Goal: Task Accomplishment & Management: Manage account settings

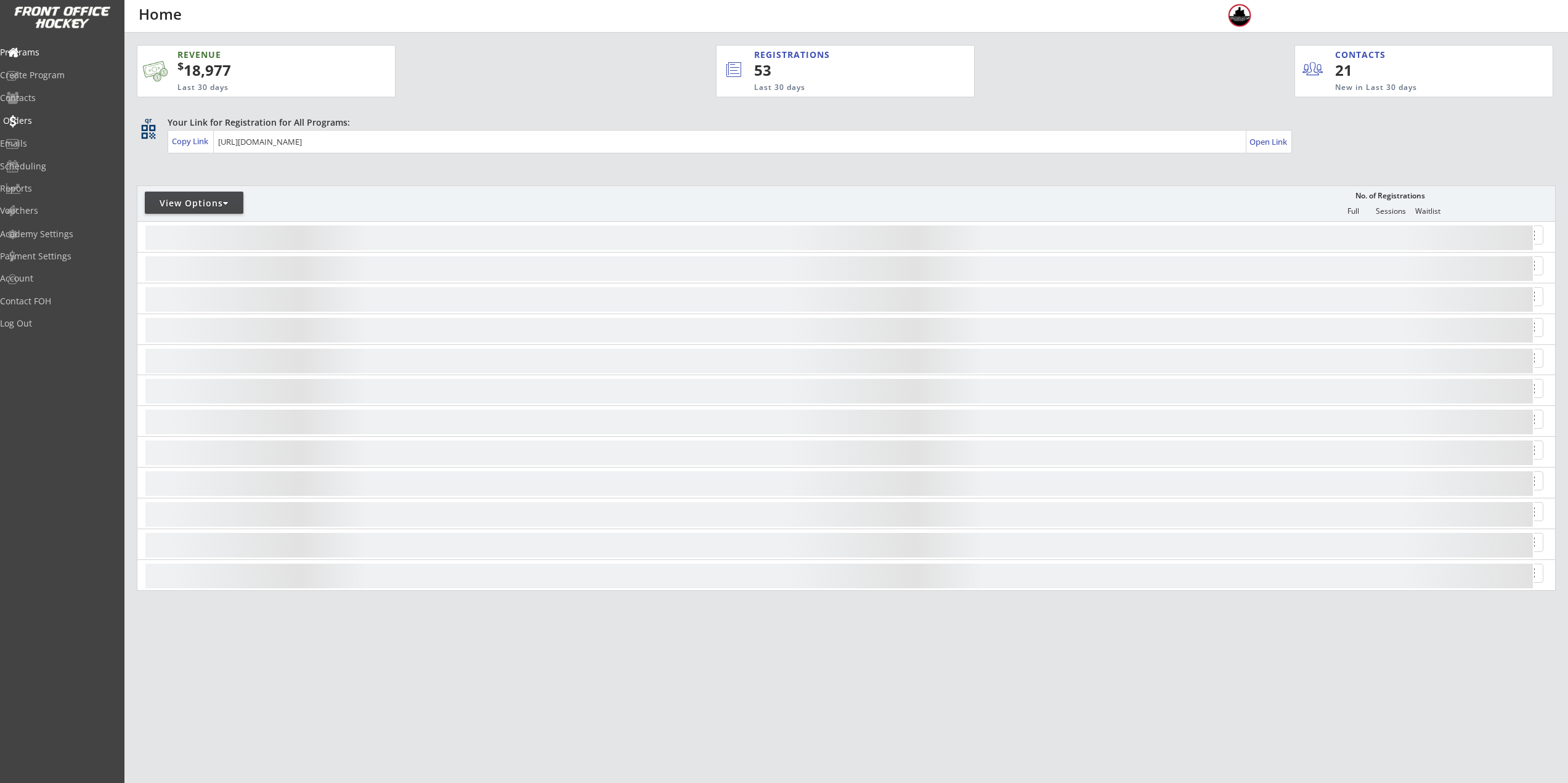
click at [34, 116] on div "Orders" at bounding box center [58, 121] width 111 height 9
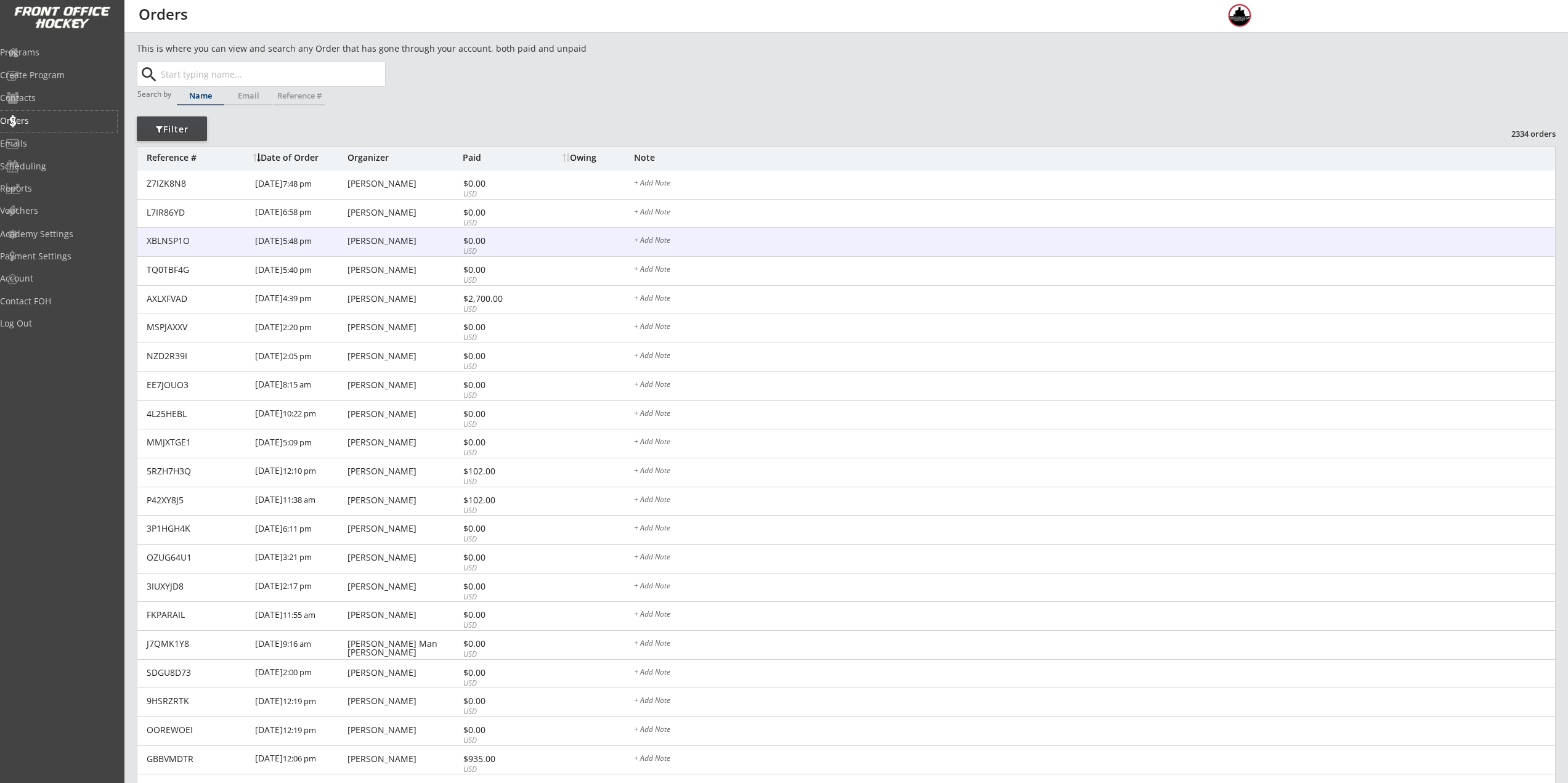
click at [386, 232] on div "XBLNSP1O [DATE] 5:48 pm [PERSON_NAME] $0.00 USD + Add Note" at bounding box center [846, 242] width 1418 height 29
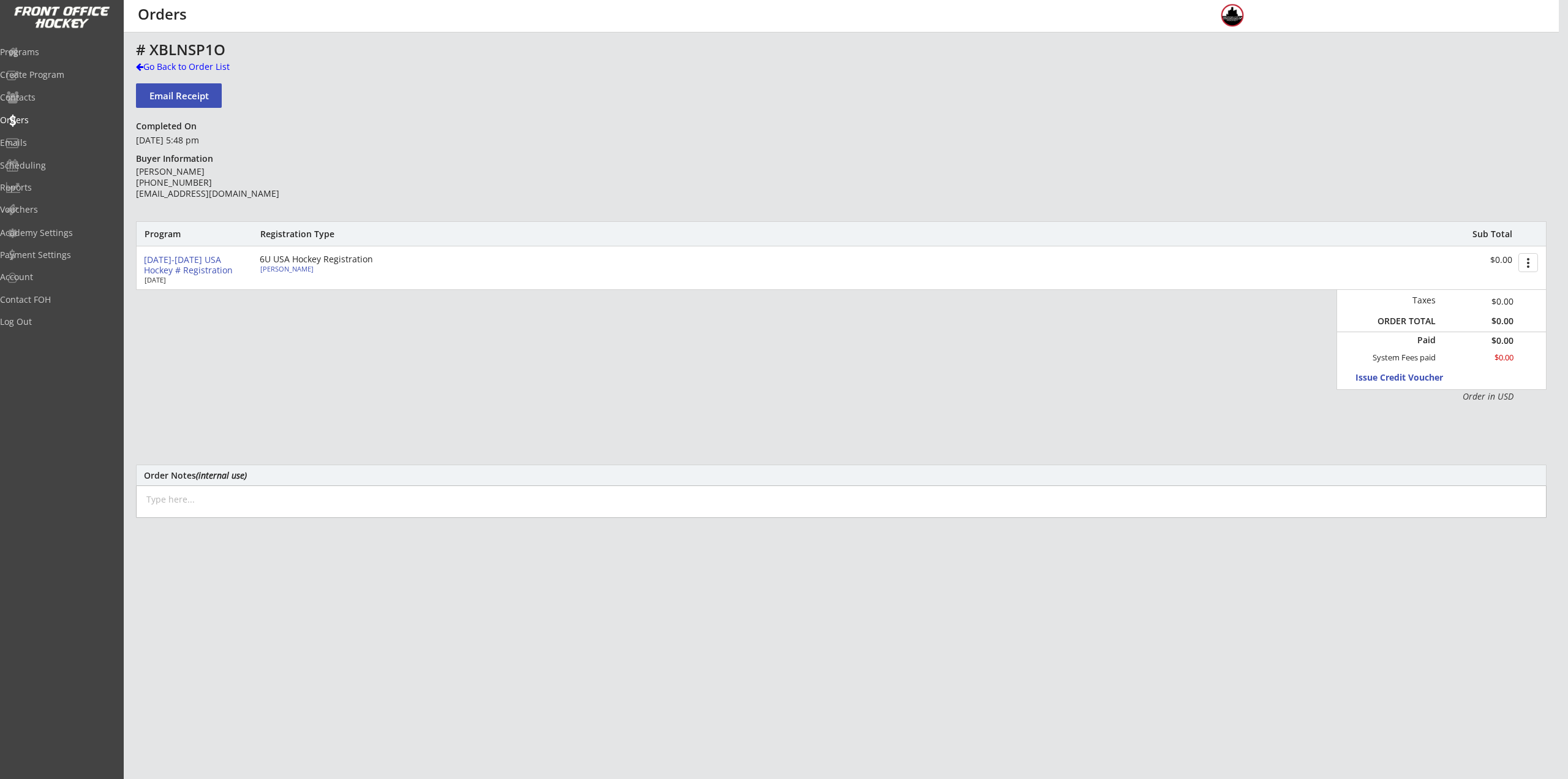
click at [287, 266] on div "[PERSON_NAME]" at bounding box center [329, 268] width 137 height 7
select select ""Youth S/M""
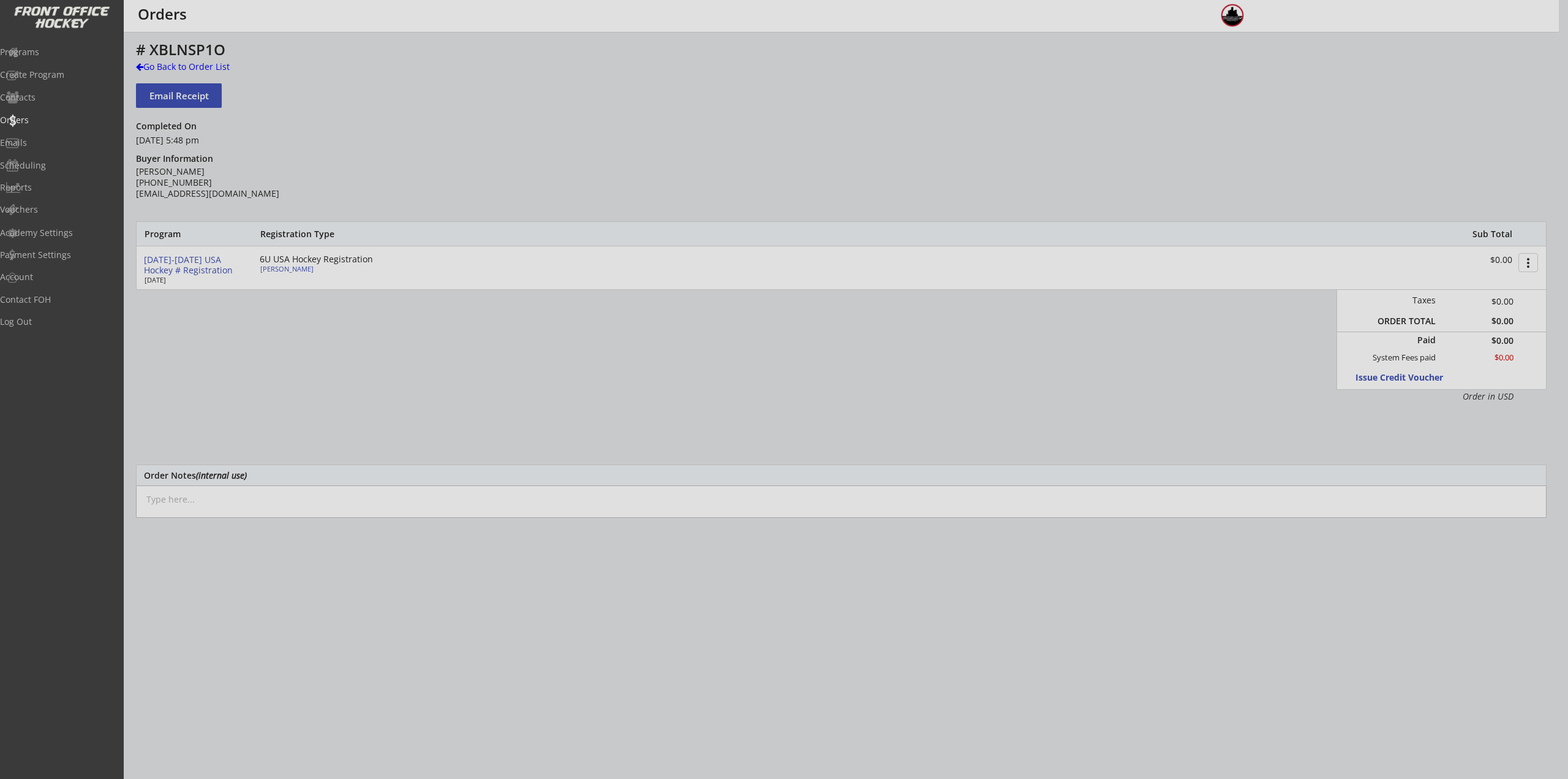
type input "[DATE]"
type input "267601571NANNO"
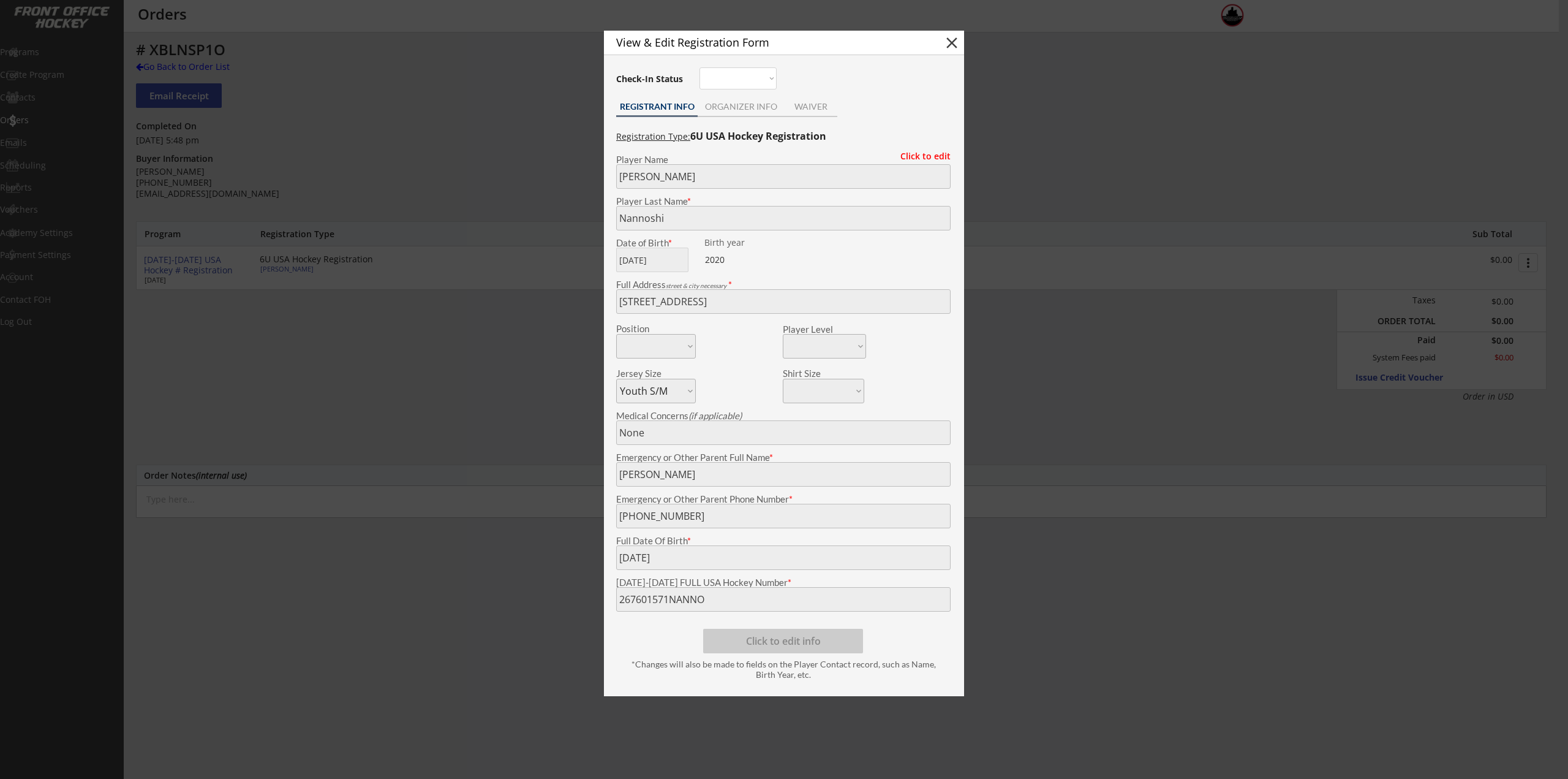
click at [574, 594] on body "REVENUE $ 18,977 Last 30 days REGISTRATIONS 53 Last 30 days CONTACTS 21 New in …" at bounding box center [784, 390] width 1568 height 779
click at [952, 40] on button "close" at bounding box center [951, 42] width 18 height 18
select select ""PLACEHOLDER_1427118222253""
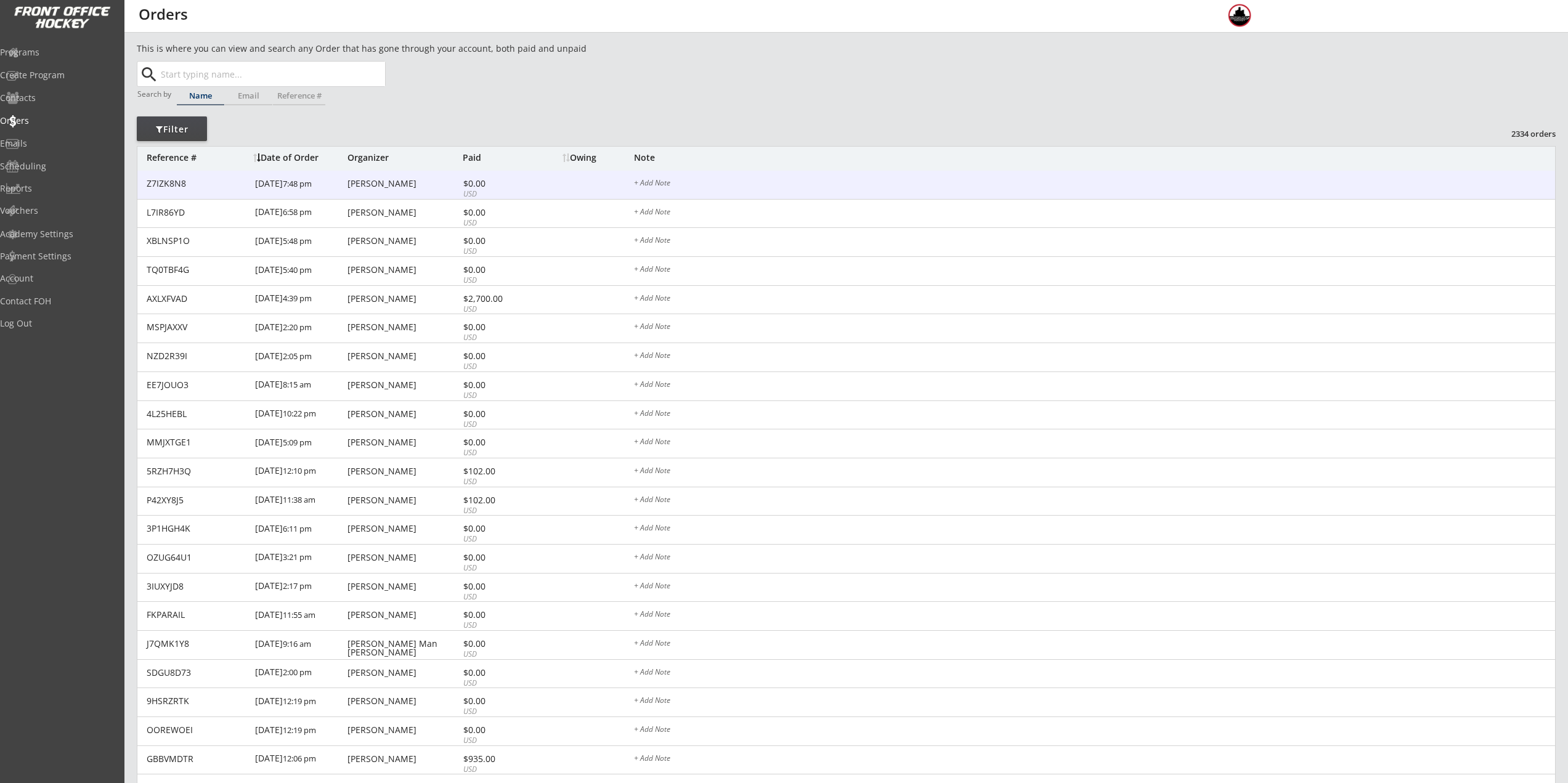
click at [341, 190] on div "[DATE] 7:48 pm" at bounding box center [299, 184] width 89 height 28
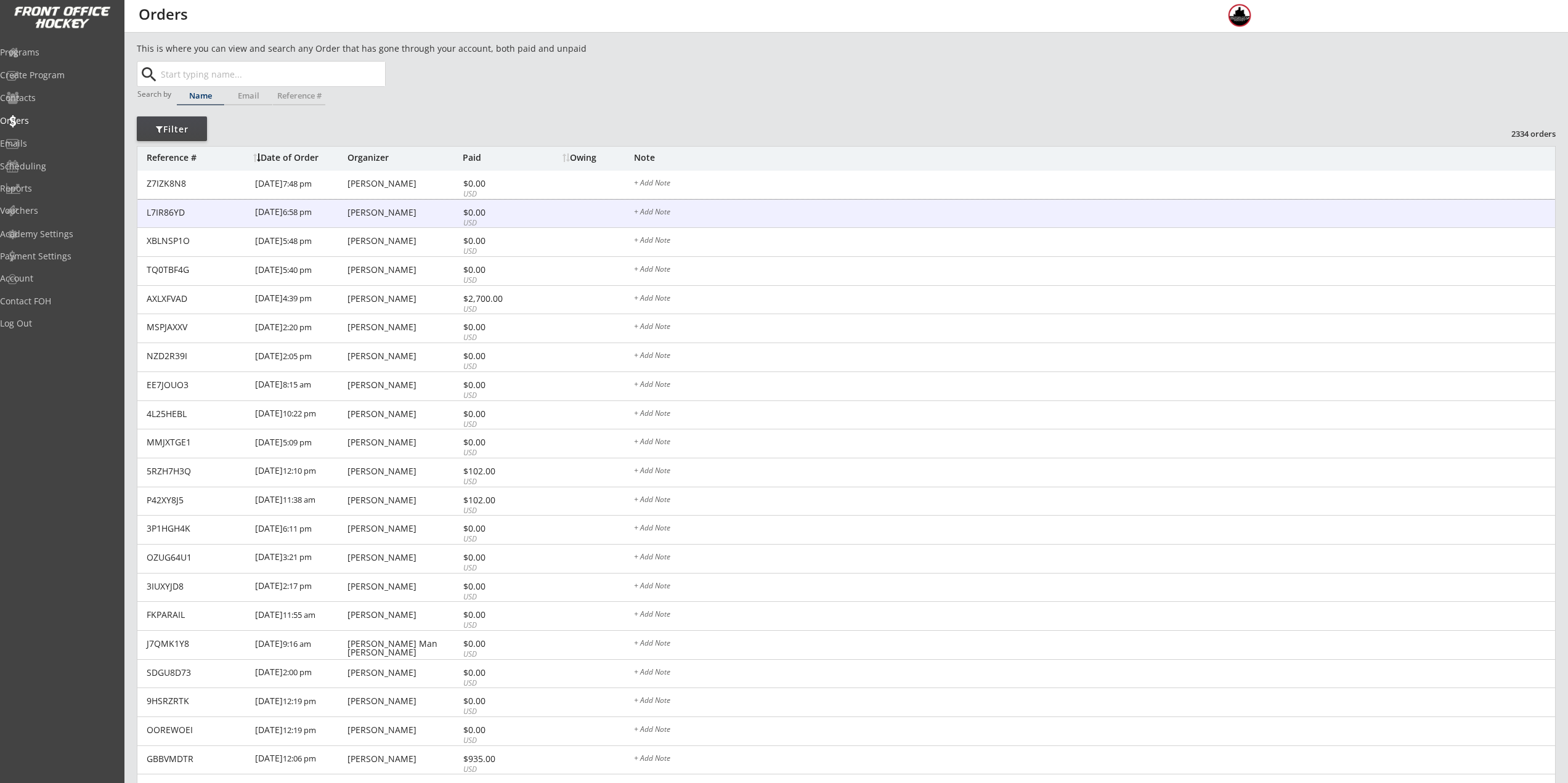
click at [338, 220] on div "[DATE] 6:58 pm" at bounding box center [299, 214] width 89 height 28
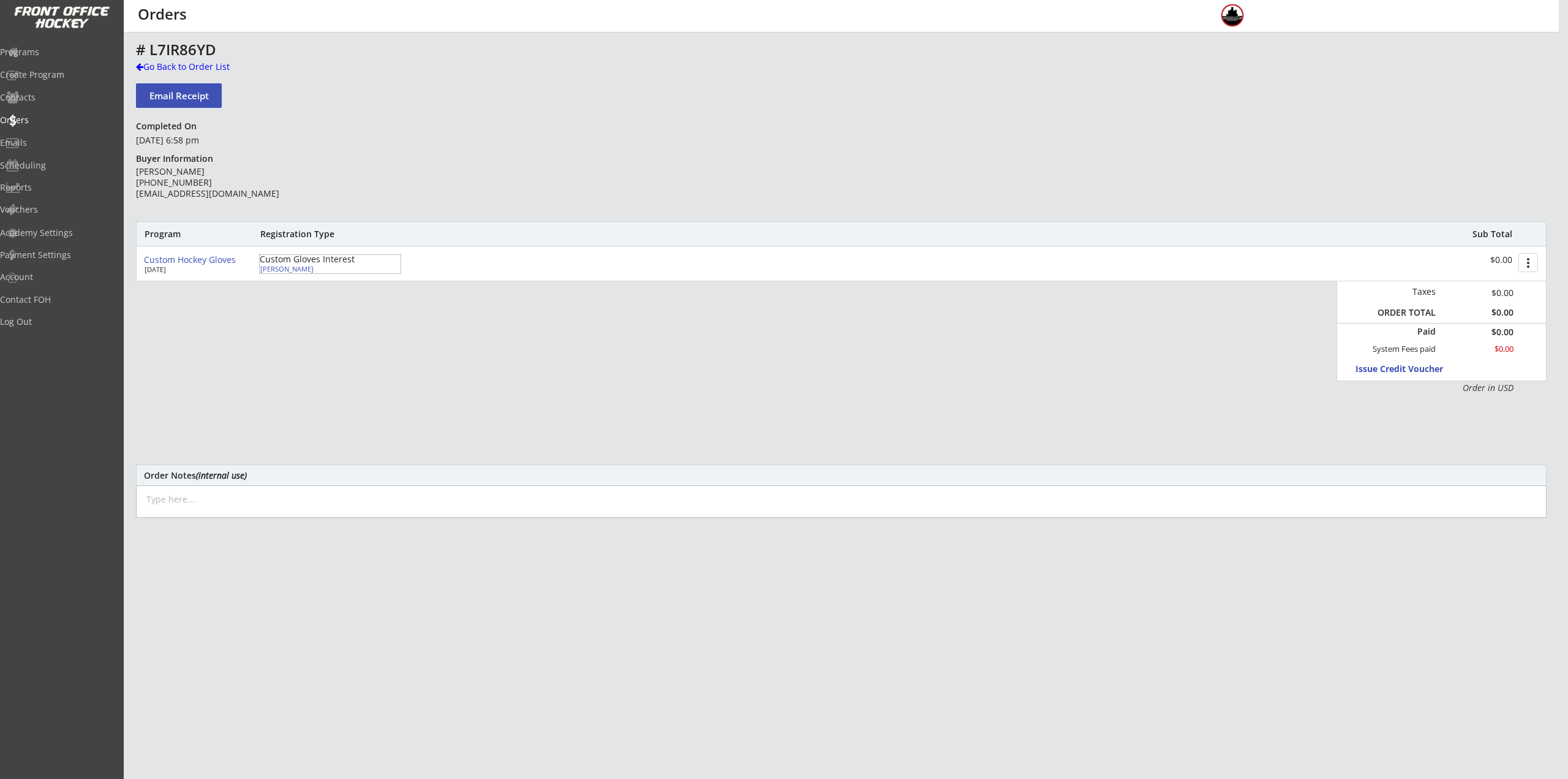
click at [289, 268] on div "[PERSON_NAME]" at bounding box center [329, 268] width 137 height 7
type input "[PERSON_NAME]"
type input "[PHONE_NUMBER]"
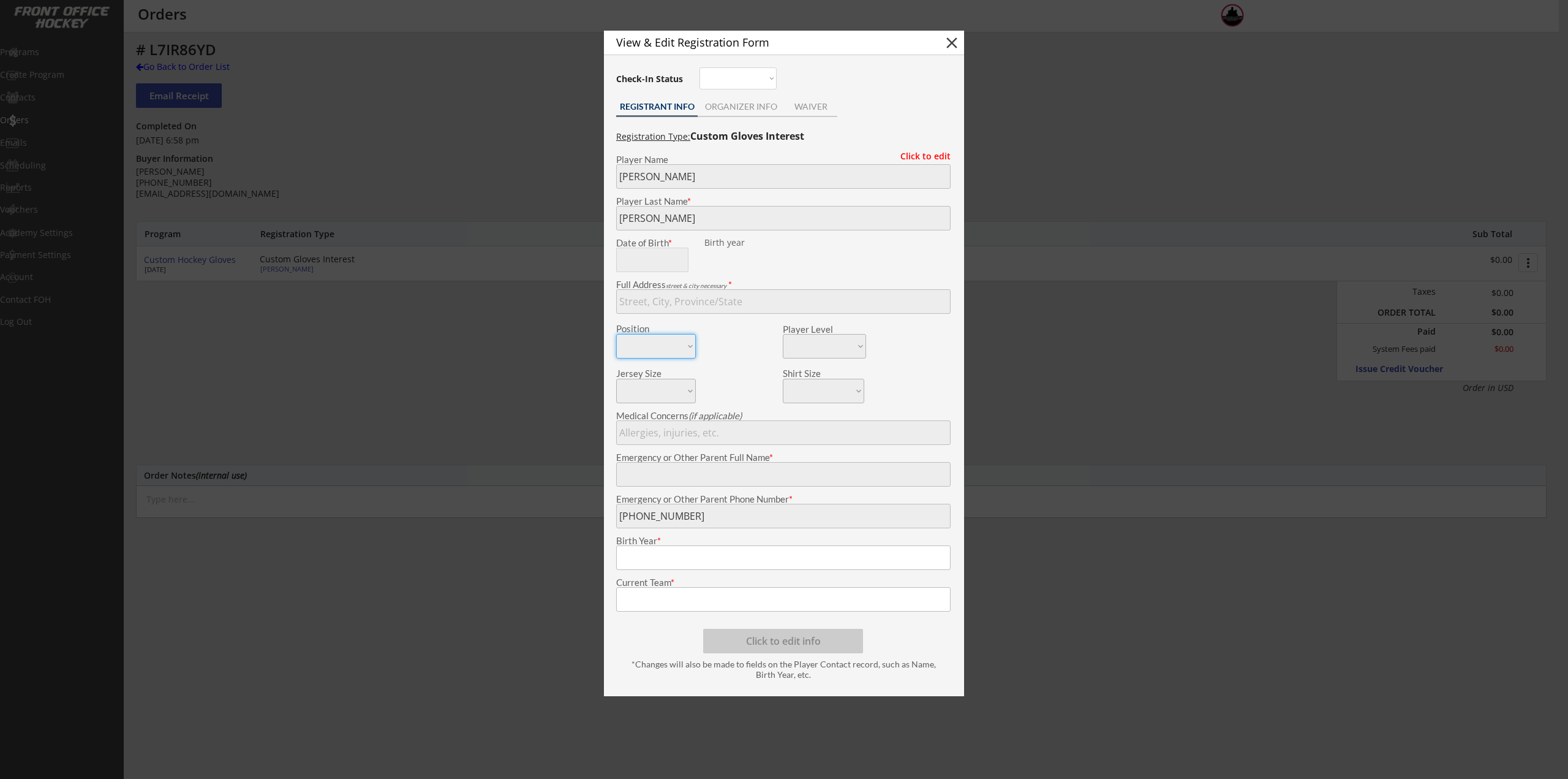
click at [354, 337] on div at bounding box center [784, 390] width 1568 height 779
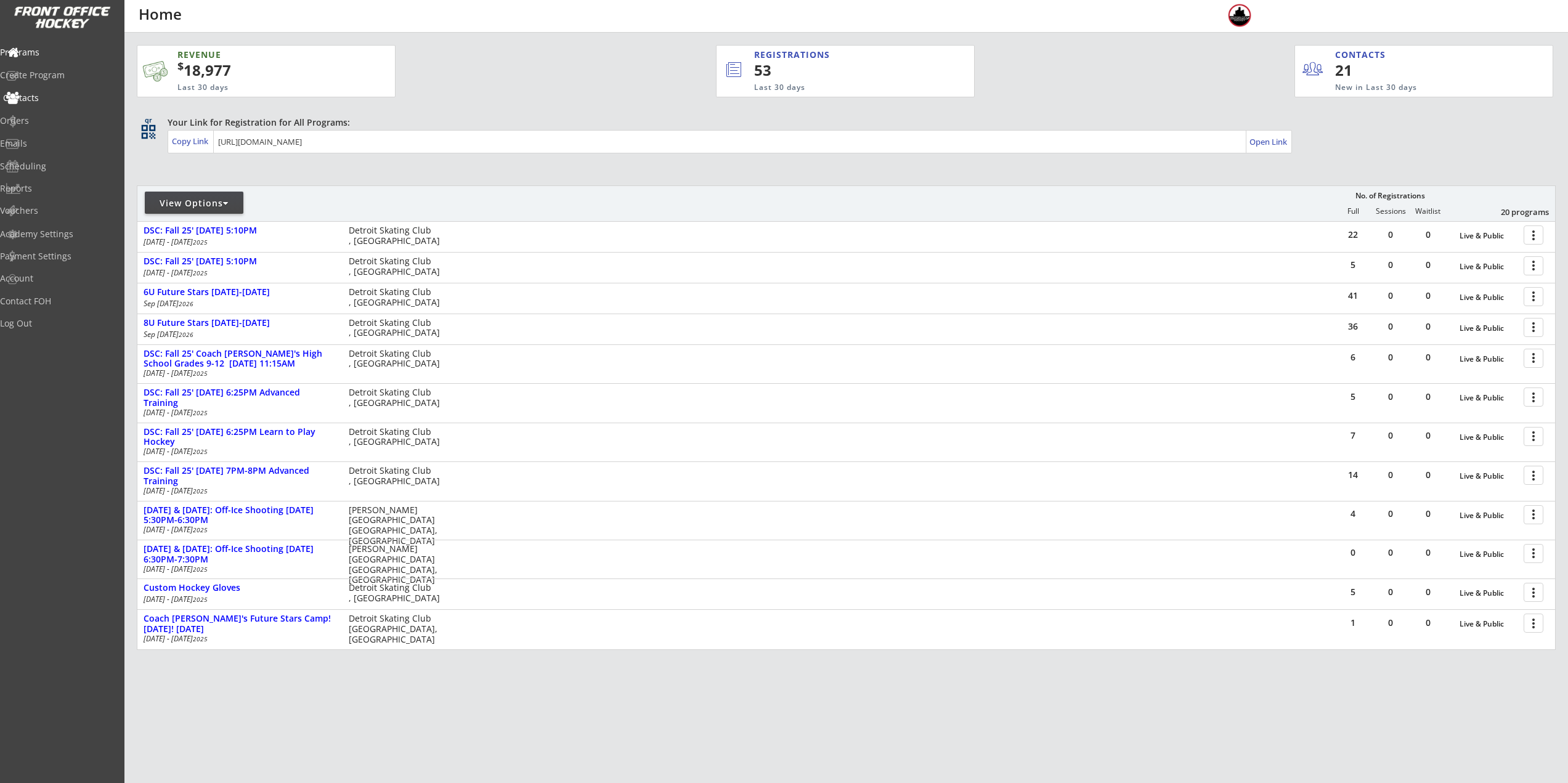
click at [55, 105] on div "Contacts" at bounding box center [59, 98] width 117 height 21
select select ""Players""
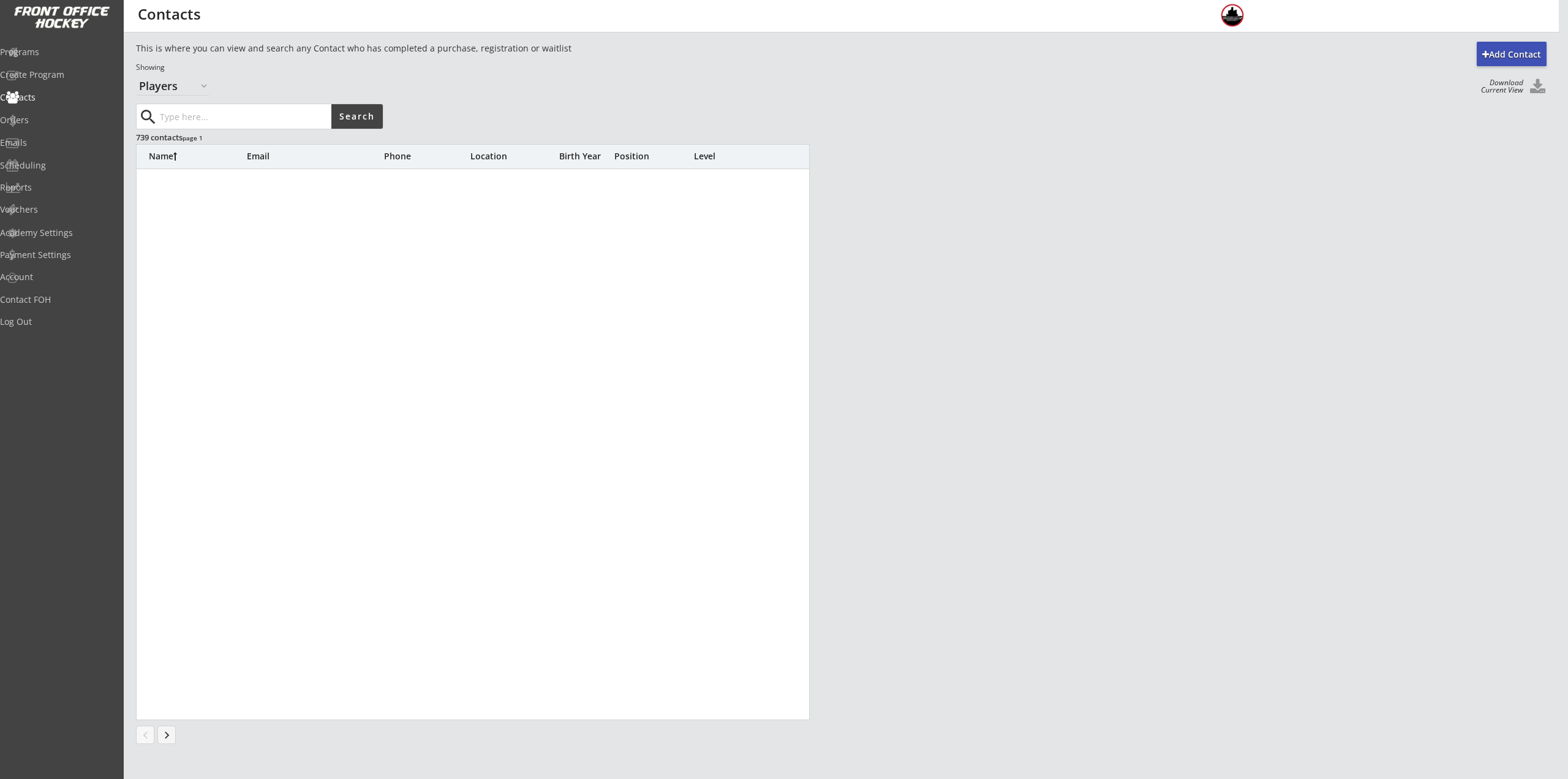
click at [208, 120] on input "input" at bounding box center [244, 116] width 174 height 25
type input "Olsman"
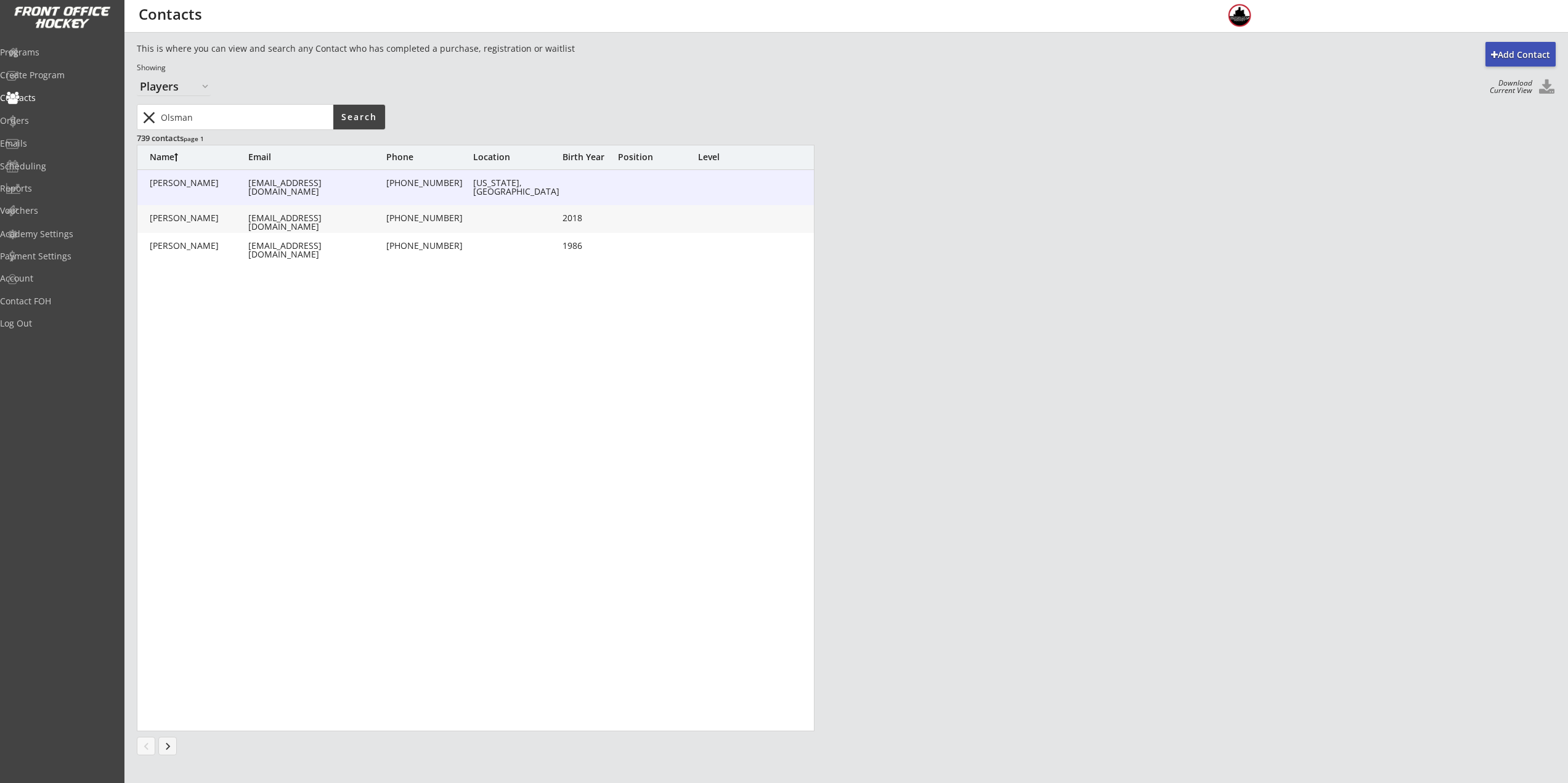
click at [266, 189] on div "[PERSON_NAME] [PERSON_NAME][EMAIL_ADDRESS][DOMAIN_NAME] [PHONE_NUMBER] [US_STAT…" at bounding box center [477, 187] width 678 height 35
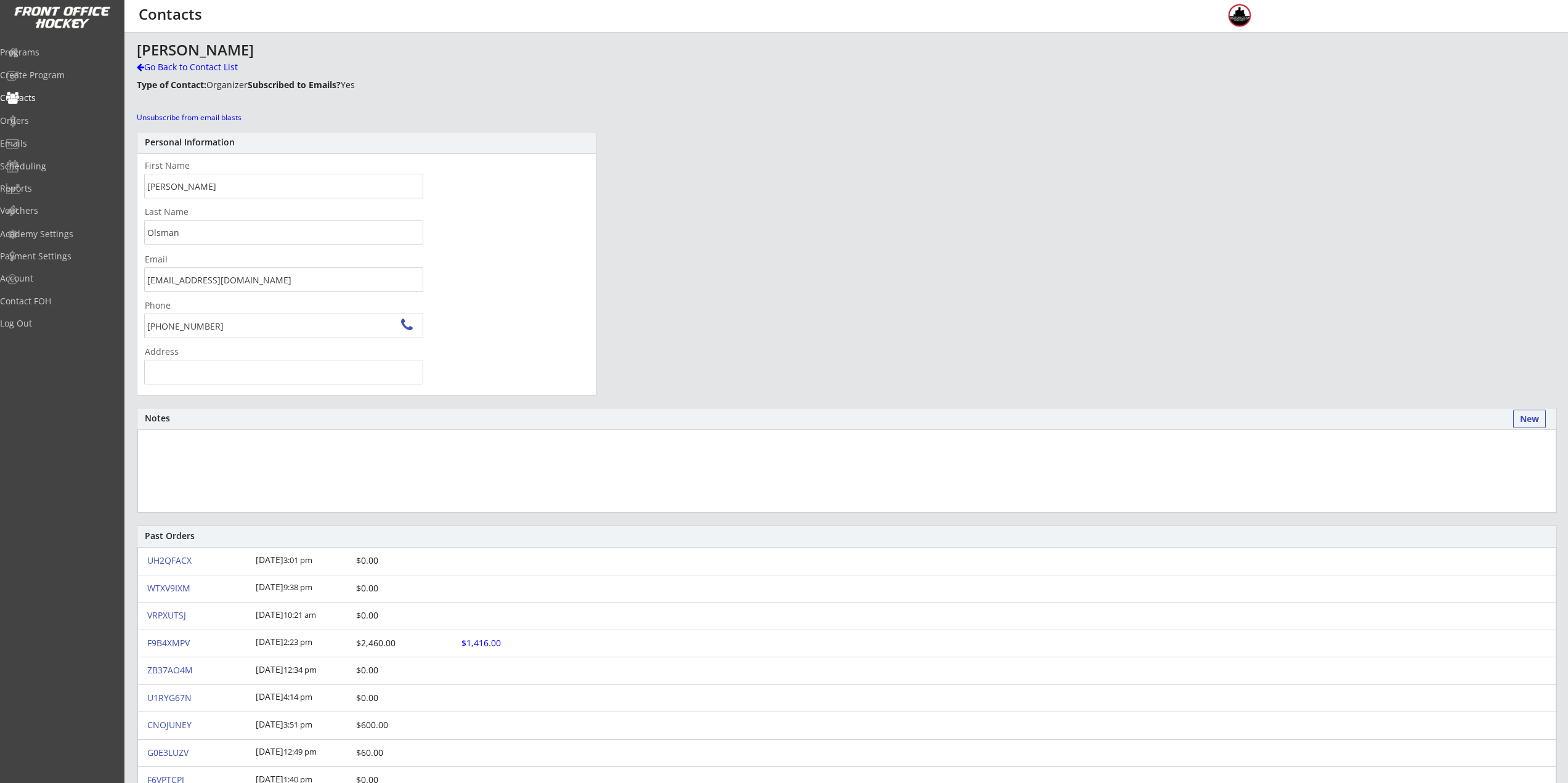
drag, startPoint x: 291, startPoint y: 250, endPoint x: 288, endPoint y: 242, distance: 8.5
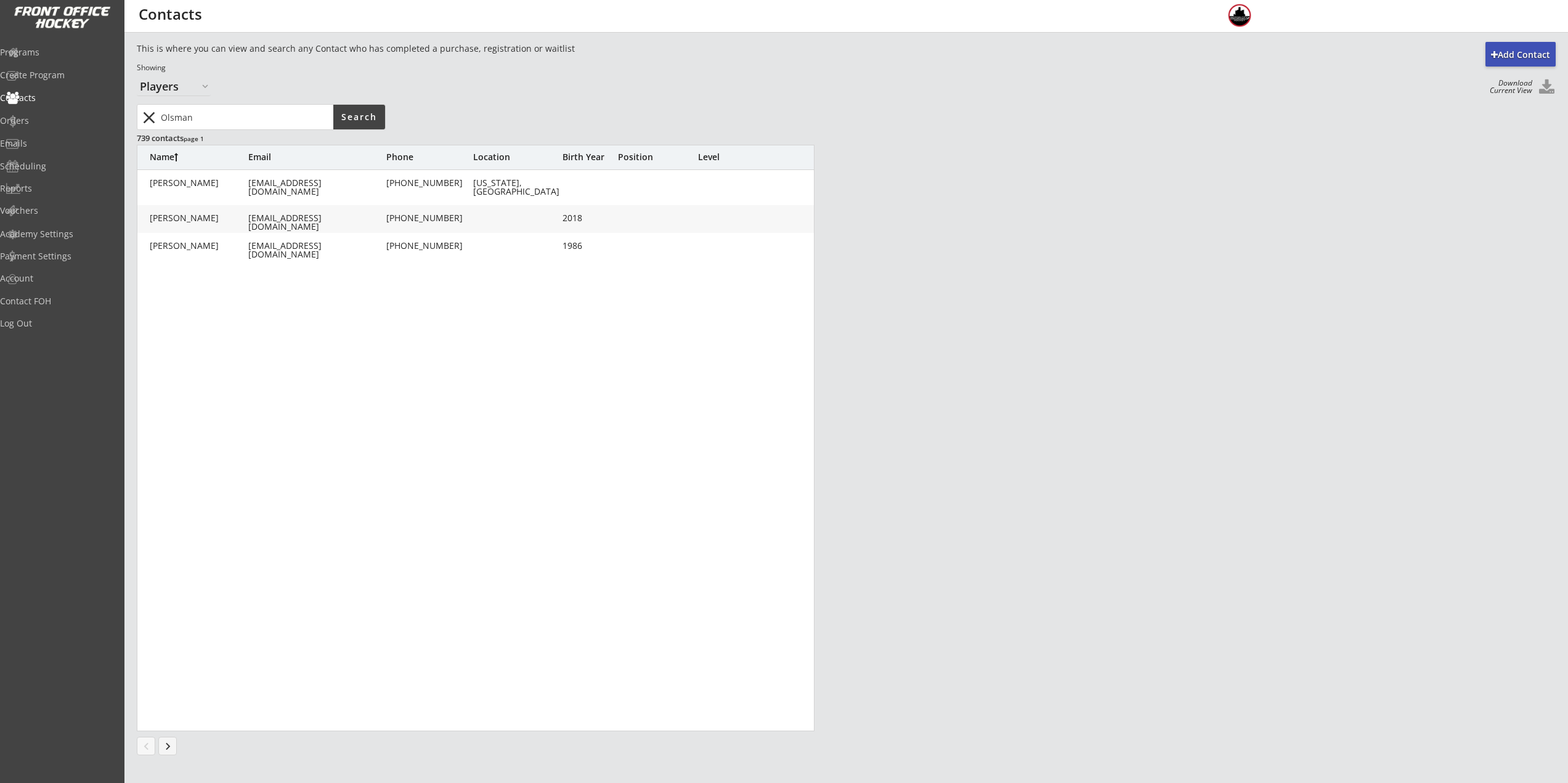
click at [280, 221] on div "jcolsman@gmail.com" at bounding box center [316, 222] width 135 height 18
type input "Emmett"
type input "Olsman"
type input "jcolsman@gmail.com"
type input "(248) 840-1915"
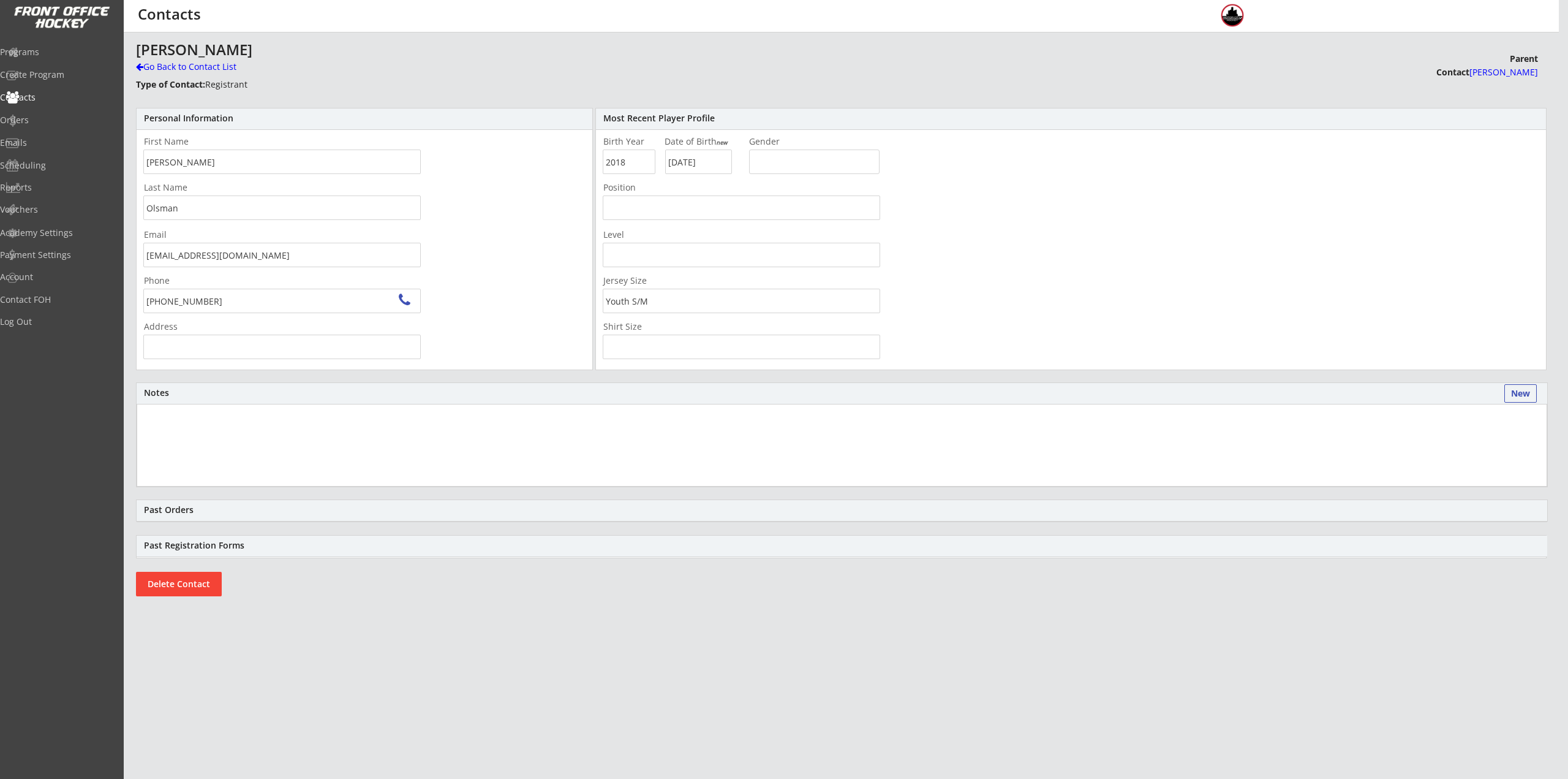
type input "7160 Holiday Dr, Bloomfield Hills, MI 48301, USA"
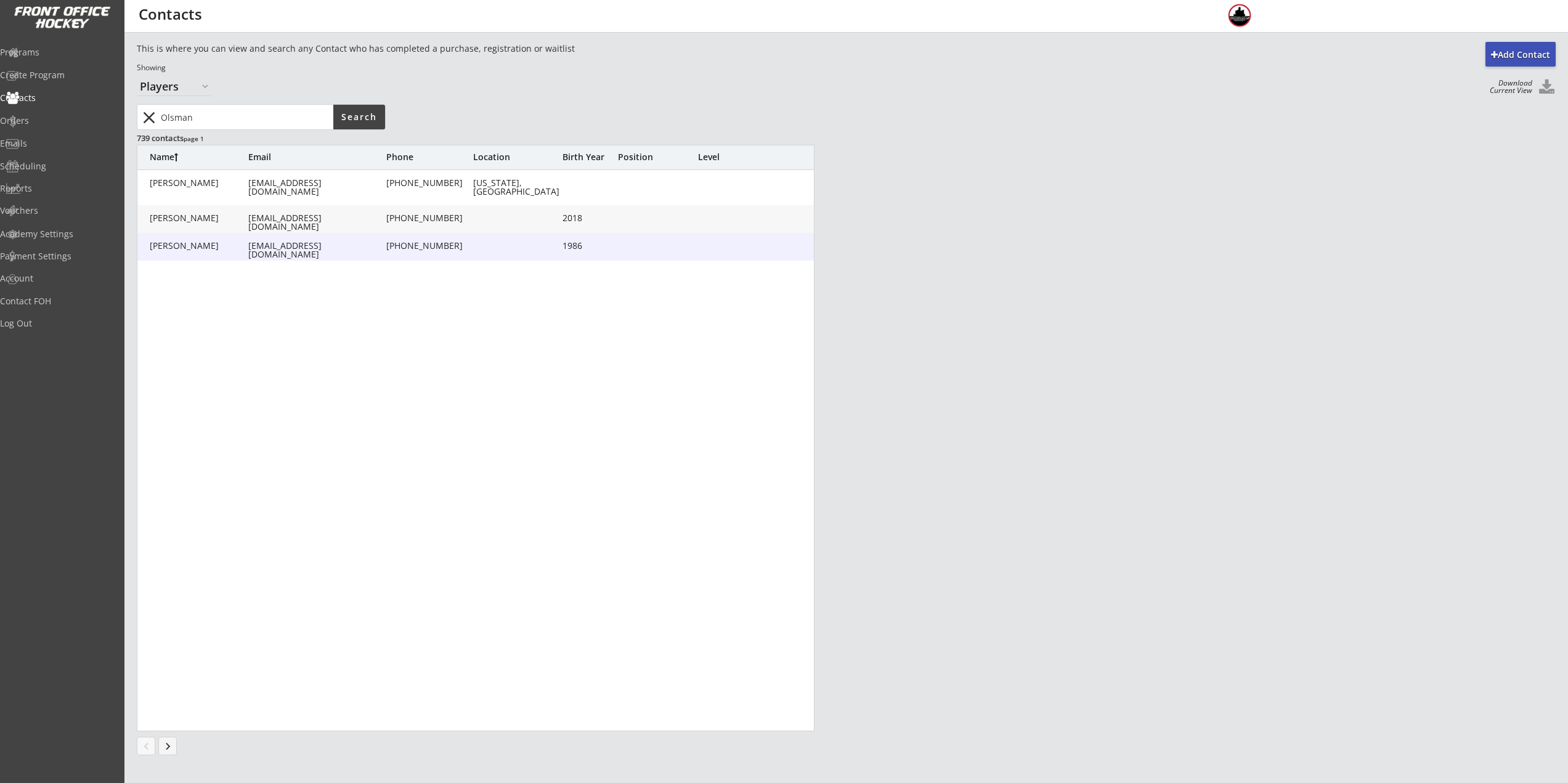
click at [272, 246] on div "jcolsman@gmail.com" at bounding box center [316, 250] width 135 height 18
type input "Jake"
type input "Olsman"
type input "jcolsman@gmail.com"
type input "(248) 840-1915"
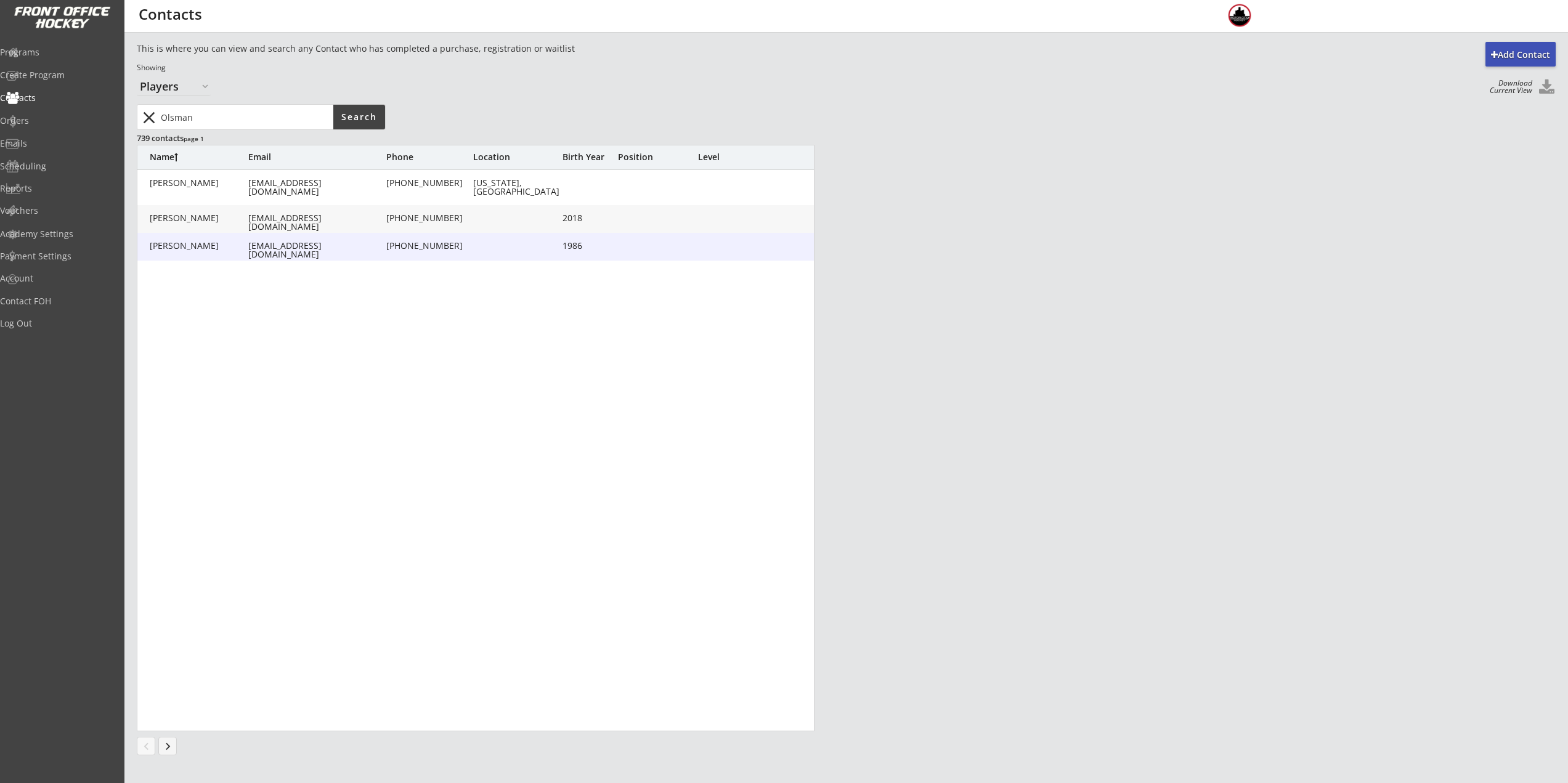
type input "7160 Holiday Dr, Bloomfield Hills, MI 48301, USA"
type input "1986"
type input "05/01/1986"
type input "Adult L"
click at [269, 217] on div "jcolsman@gmail.com" at bounding box center [316, 222] width 135 height 18
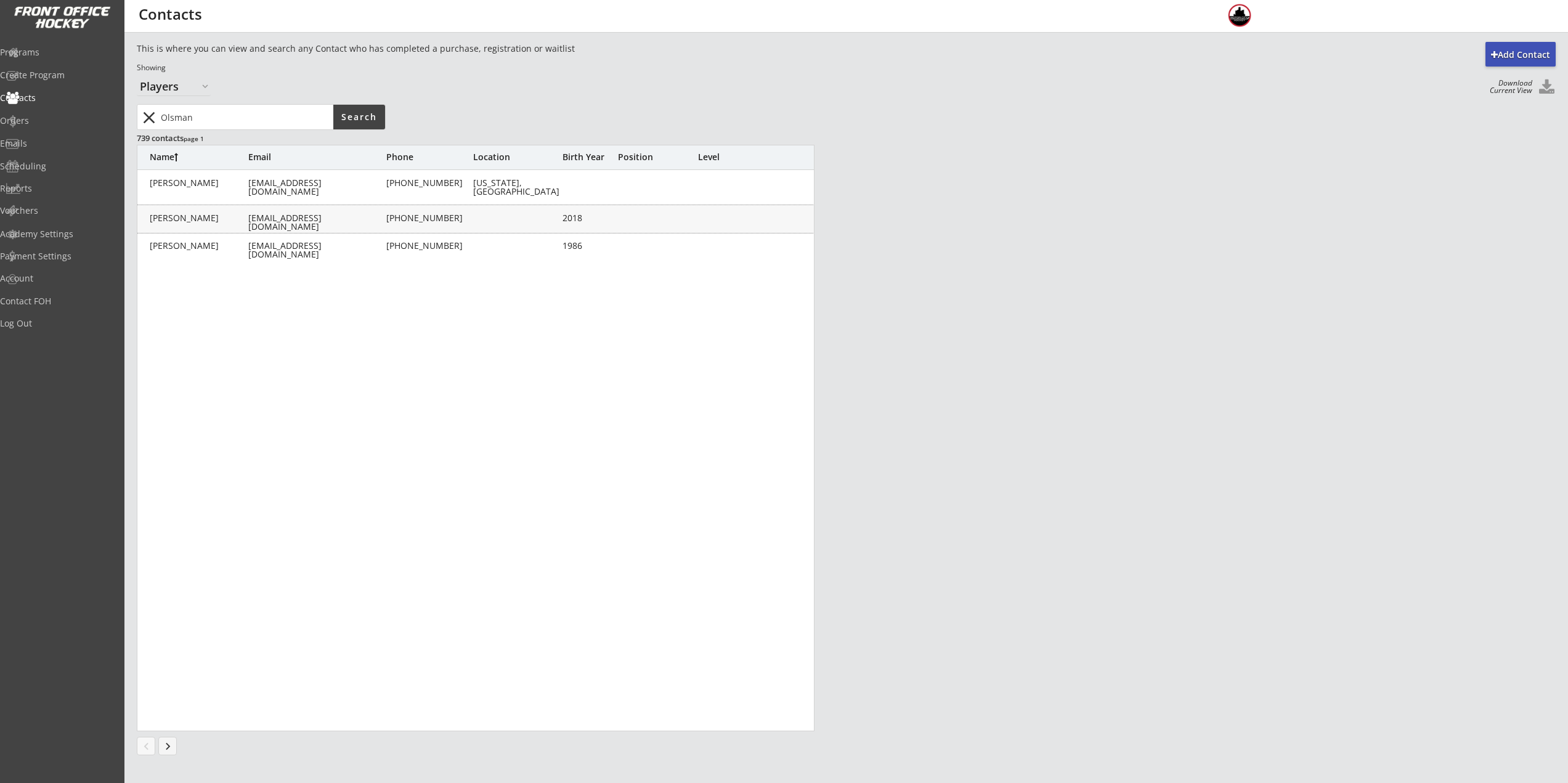
type input "Emmett"
type input "Olsman"
type input "jcolsman@gmail.com"
type input "(248) 840-1915"
type input "7160 Holiday Dr, Bloomfield Hills, MI 48301, USA"
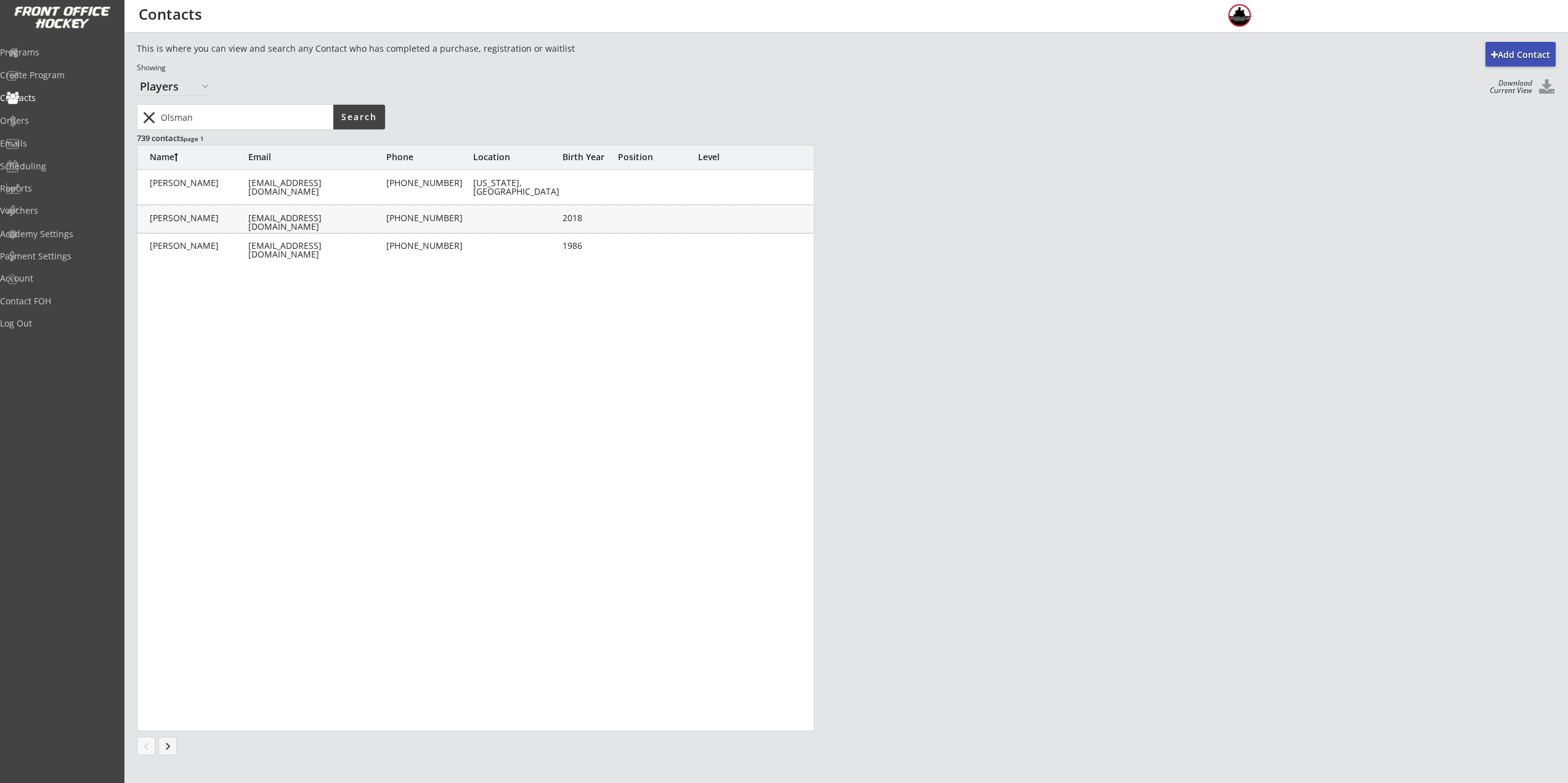
type input "2018"
type input "07/12/2018"
type input "Youth S/M"
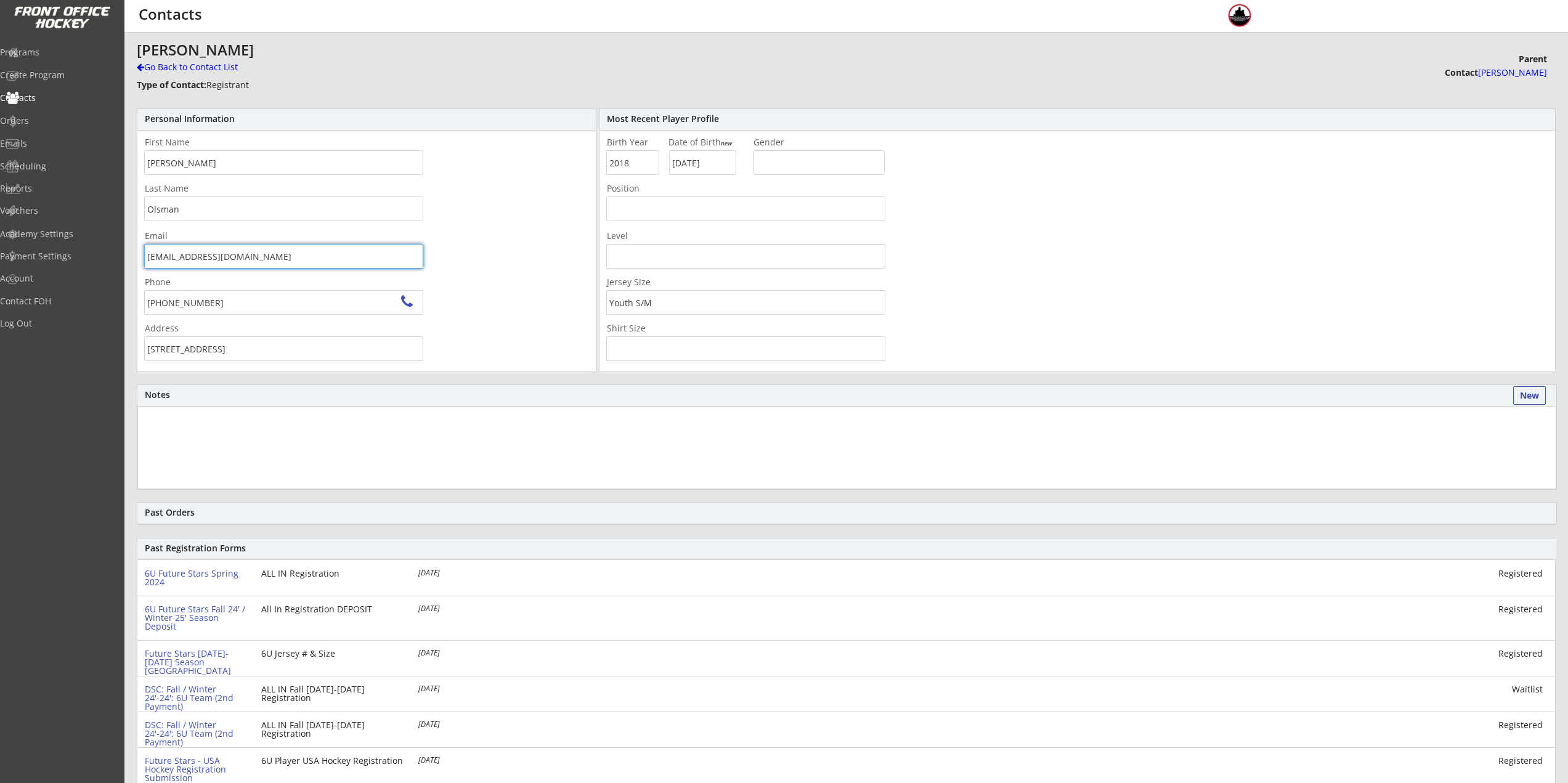
drag, startPoint x: 258, startPoint y: 257, endPoint x: -89, endPoint y: 257, distance: 347.0
click at [0, 257] on html "REVENUE $ 18,977 Last 30 days REGISTRATIONS 53 Last 30 days CONTACTS 21 New in …" at bounding box center [784, 392] width 1568 height 783
paste input "JessicaLWood"
type input "JessicaLWood@gmail.com"
click at [1096, 220] on div "Most Recent Player Profile Birth Year Date of Birth new Gender Position Level J…" at bounding box center [1077, 240] width 957 height 263
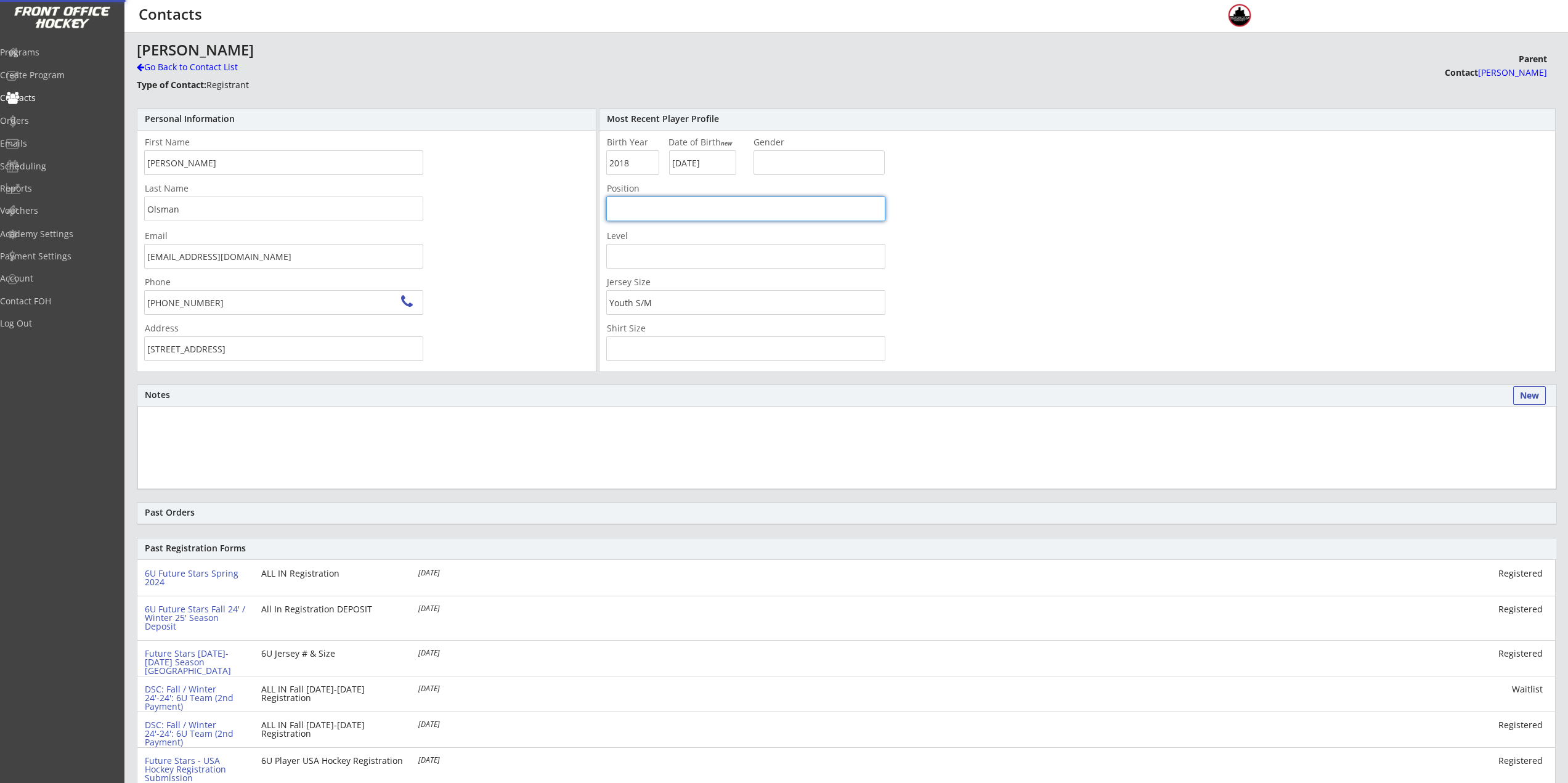
click at [1143, 349] on div "Most Recent Player Profile Birth Year Date of Birth new Gender Position Level J…" at bounding box center [1077, 240] width 957 height 263
click at [200, 72] on div "Go Back to Contact List" at bounding box center [216, 67] width 158 height 12
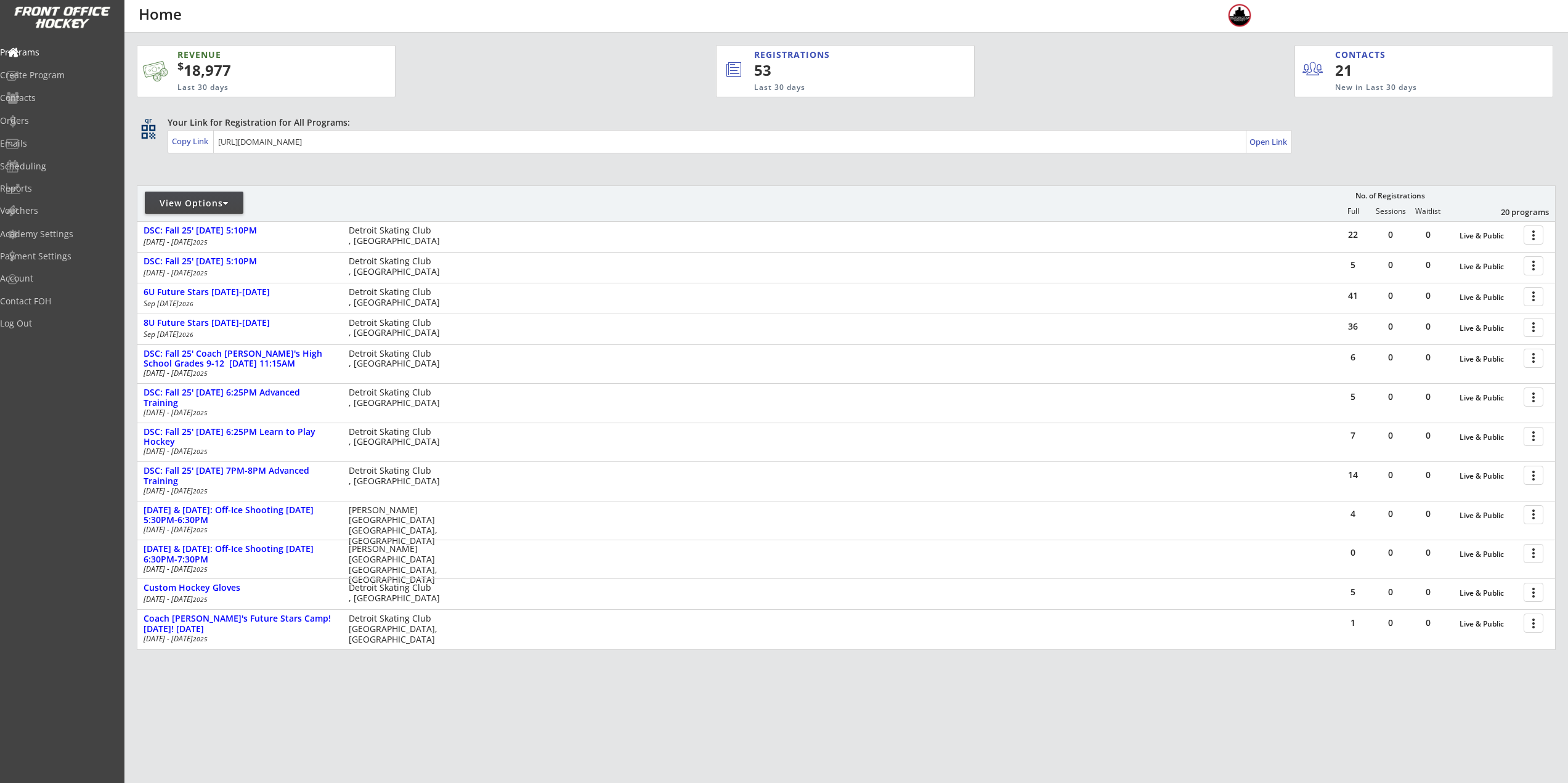
click at [211, 195] on div "View Options" at bounding box center [194, 203] width 99 height 22
select select ""Upcoming Programs""
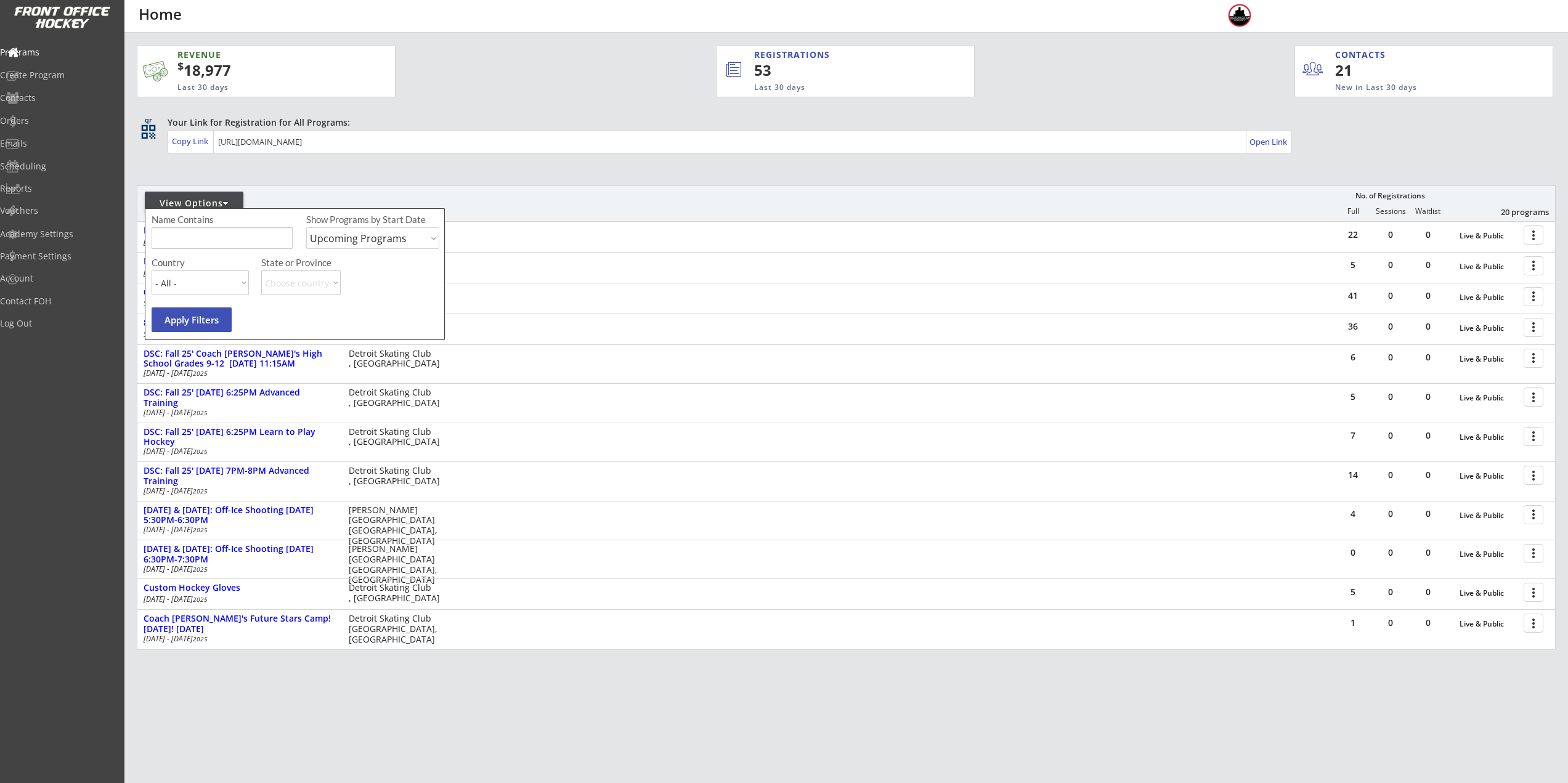
click at [239, 244] on input "input" at bounding box center [222, 238] width 141 height 21
type input "glove"
click at [354, 244] on select "Upcoming Programs Past Programs Specific Date Range" at bounding box center [373, 238] width 133 height 21
select select ""Past Programs""
click at [306, 228] on select "Upcoming Programs Past Programs Specific Date Range" at bounding box center [373, 238] width 133 height 21
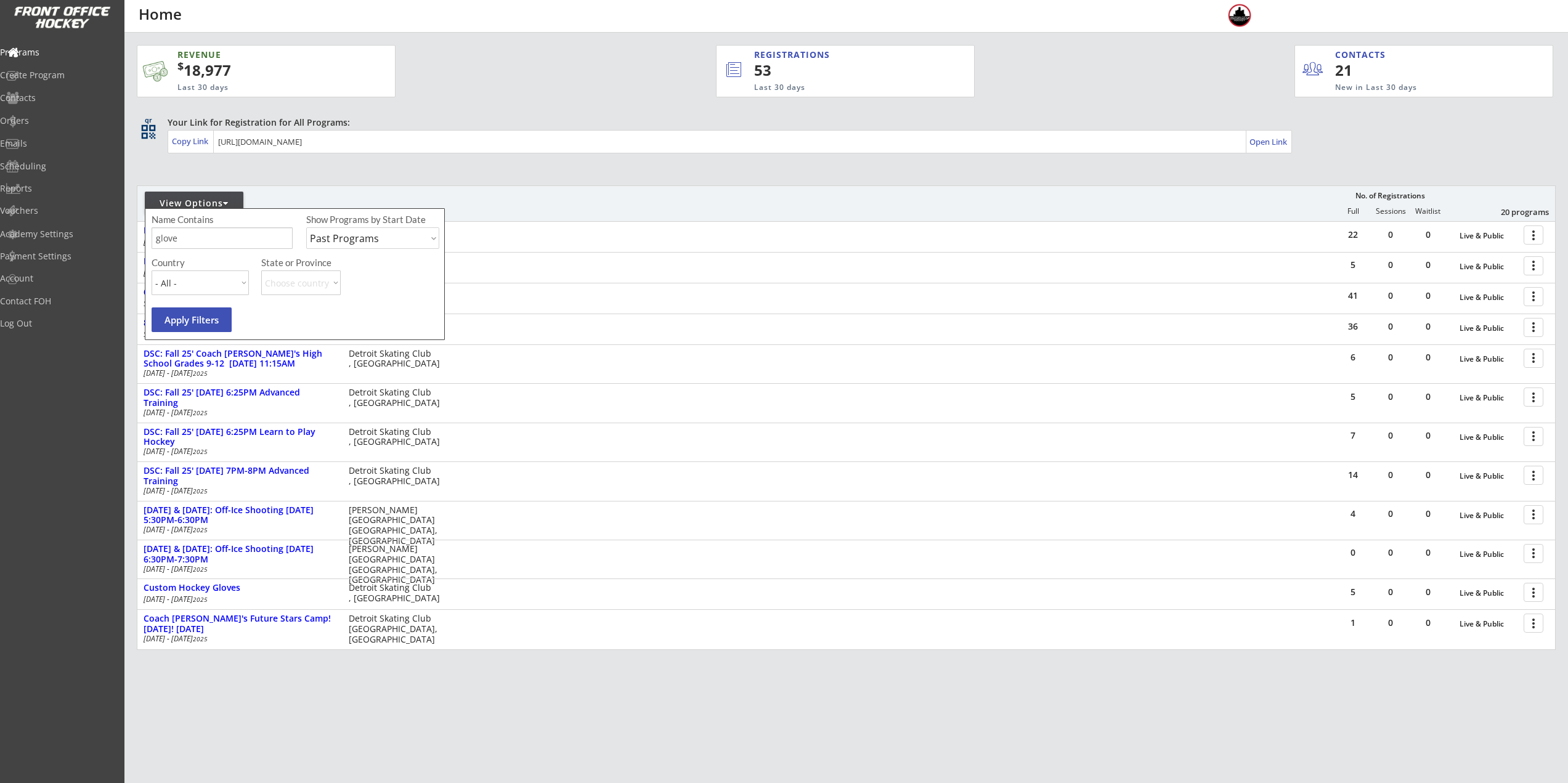
click at [211, 329] on button "Apply Filters" at bounding box center [191, 320] width 80 height 25
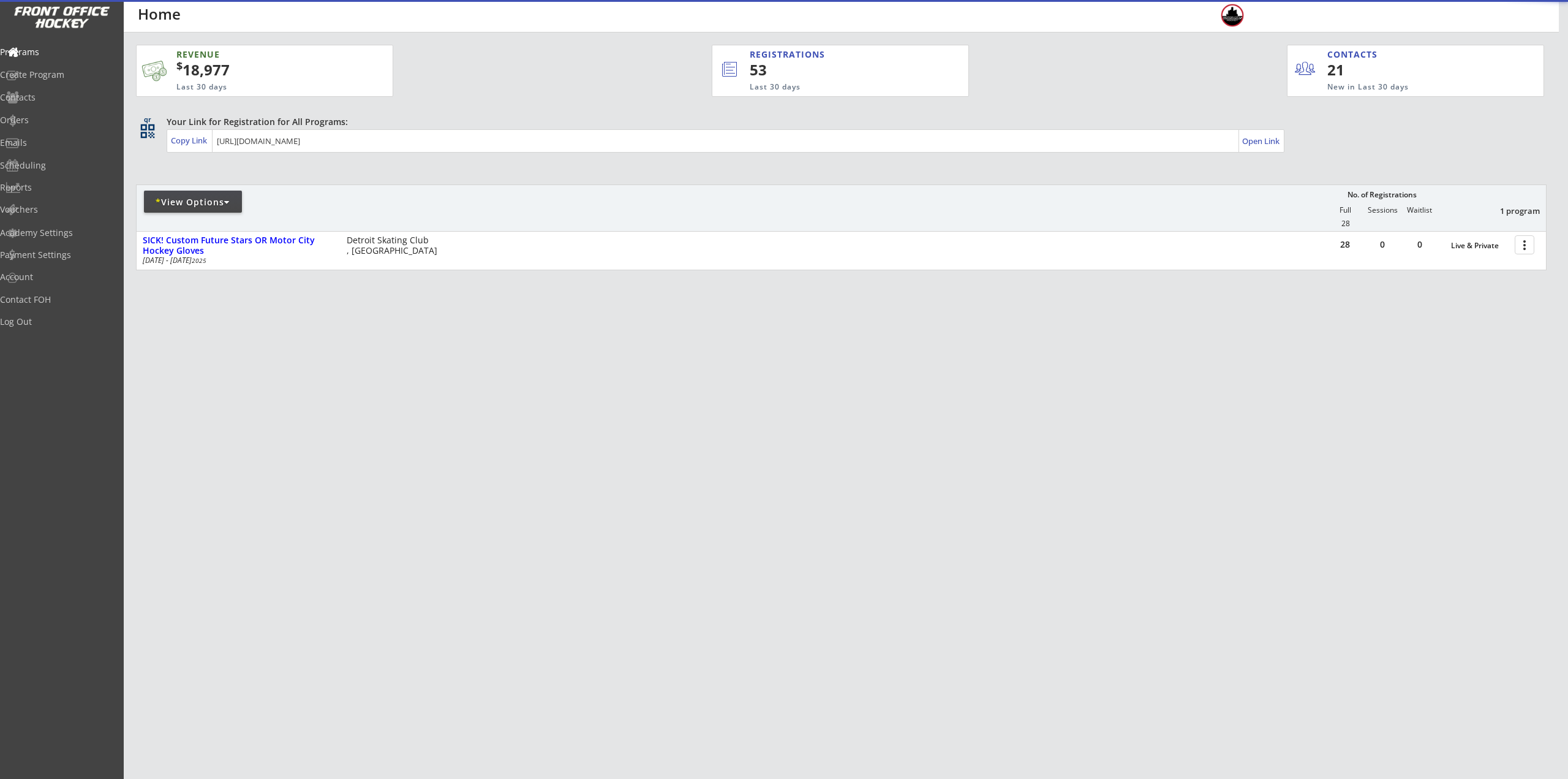
drag, startPoint x: 763, startPoint y: 160, endPoint x: 1262, endPoint y: 234, distance: 504.5
click at [765, 160] on div "REVENUE $ 18,977 Last 30 days REGISTRATIONS 53 Last 30 days CONTACTS 21 New in …" at bounding box center [841, 215] width 1410 height 365
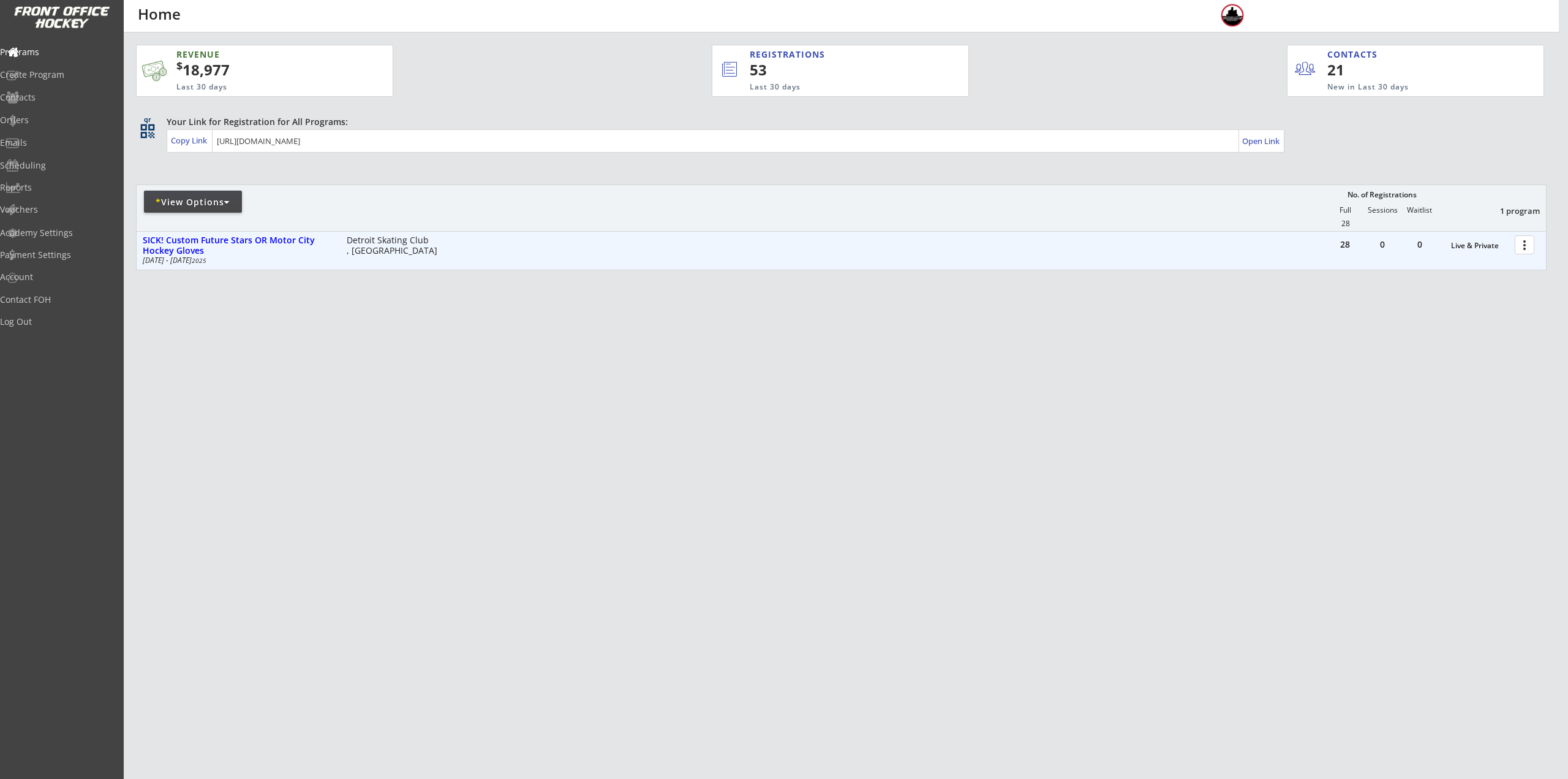
click at [1526, 245] on div at bounding box center [1526, 244] width 21 height 21
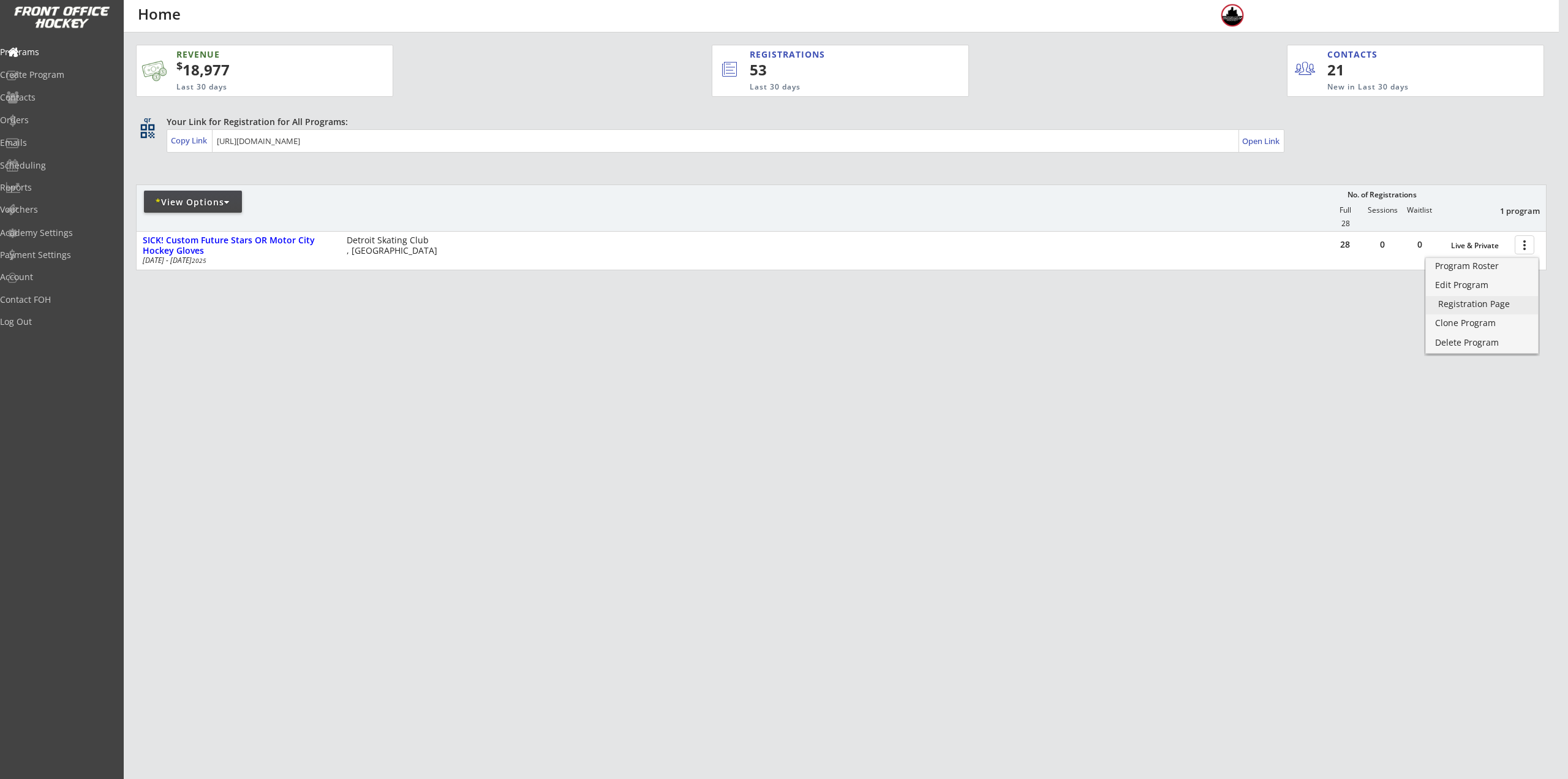
click at [1476, 300] on div "Registration Page" at bounding box center [1481, 304] width 87 height 9
click at [1465, 286] on div "Edit Program" at bounding box center [1481, 285] width 87 height 9
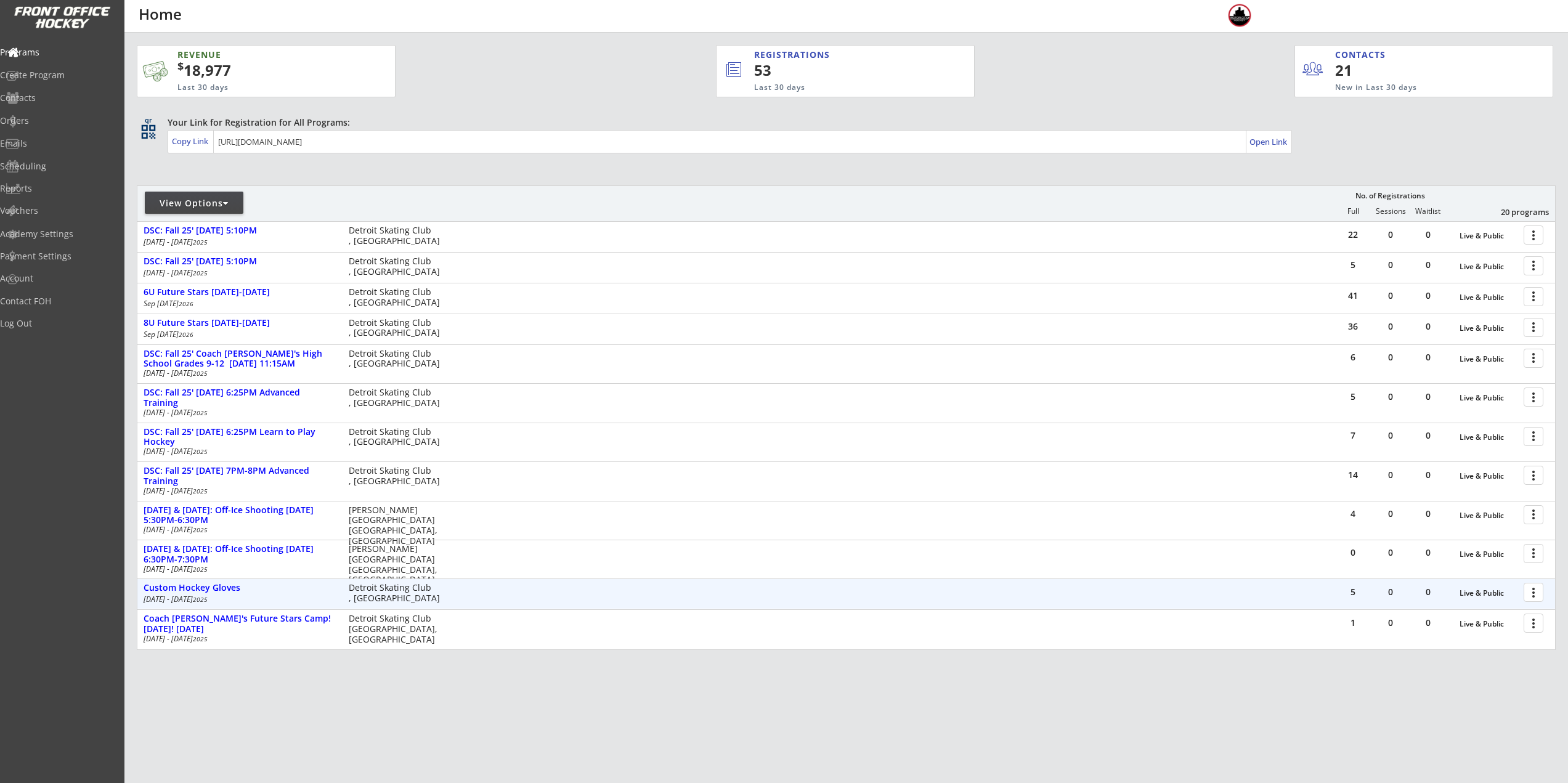
click at [1534, 590] on div at bounding box center [1535, 591] width 21 height 21
